Goal: Task Accomplishment & Management: Use online tool/utility

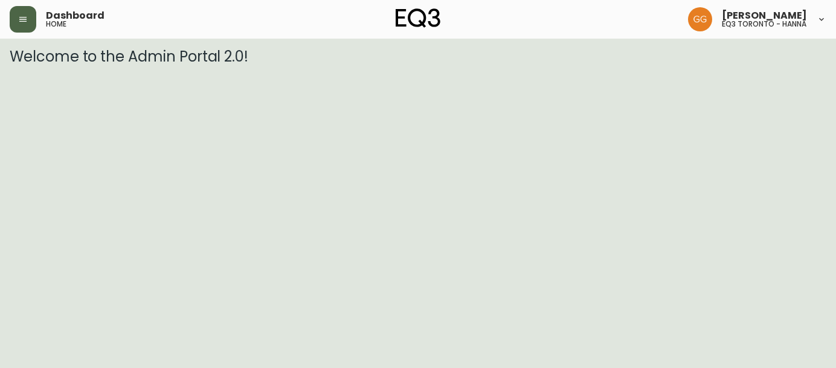
click at [21, 16] on icon "button" at bounding box center [23, 19] width 10 height 10
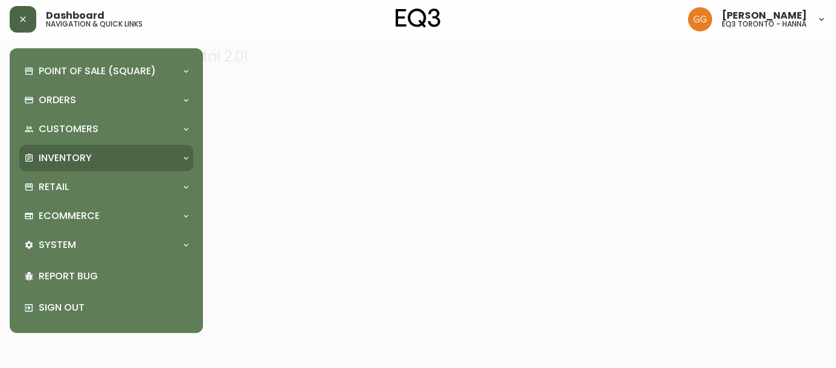
click at [64, 152] on p "Inventory" at bounding box center [65, 158] width 53 height 13
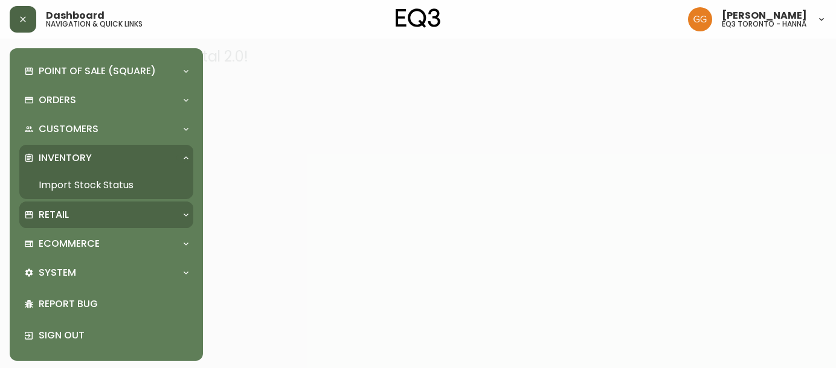
click at [60, 211] on p "Retail" at bounding box center [54, 214] width 30 height 13
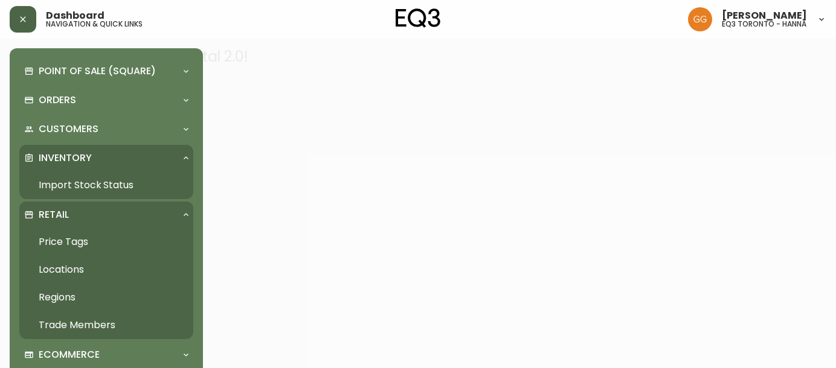
click at [68, 180] on link "Import Stock Status" at bounding box center [106, 185] width 174 height 28
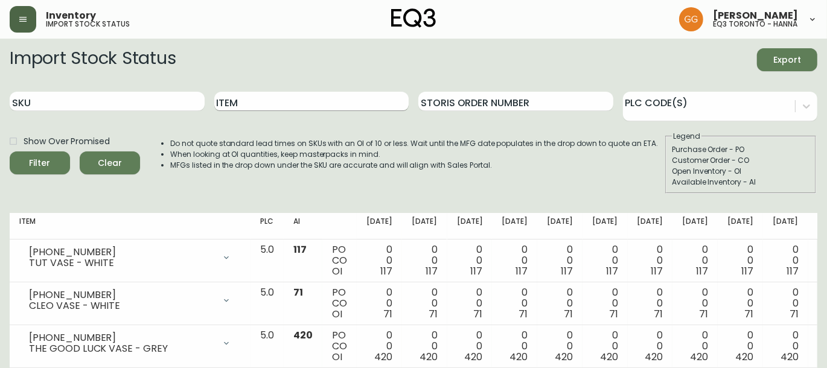
click at [272, 98] on input "Item" at bounding box center [311, 101] width 195 height 19
type input "waffle"
click at [10, 152] on button "Filter" at bounding box center [40, 163] width 60 height 23
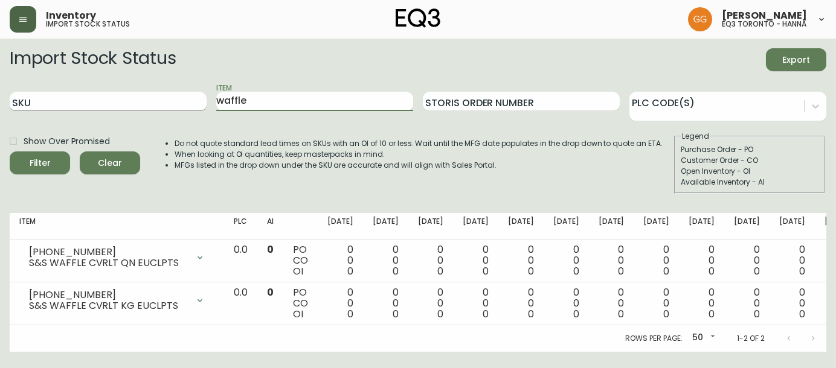
drag, startPoint x: 277, startPoint y: 103, endPoint x: 185, endPoint y: 103, distance: 92.4
click at [185, 103] on div "SKU Item waffle Storis Order Number PLC Code(s)" at bounding box center [418, 101] width 816 height 39
type input "throw"
click at [10, 152] on button "Filter" at bounding box center [40, 163] width 60 height 23
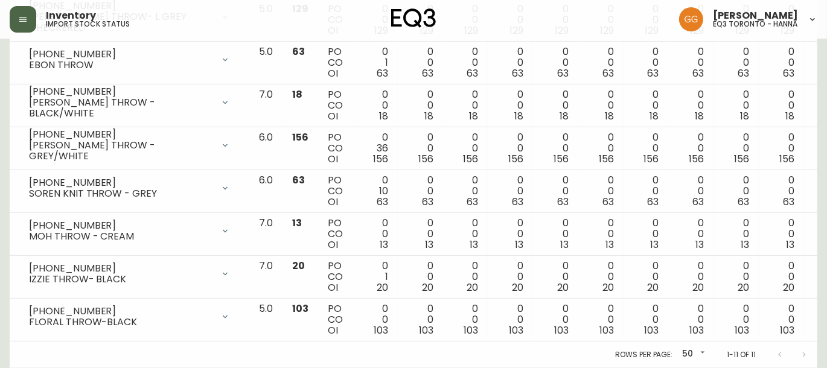
scroll to position [375, 0]
